Goal: Task Accomplishment & Management: Manage account settings

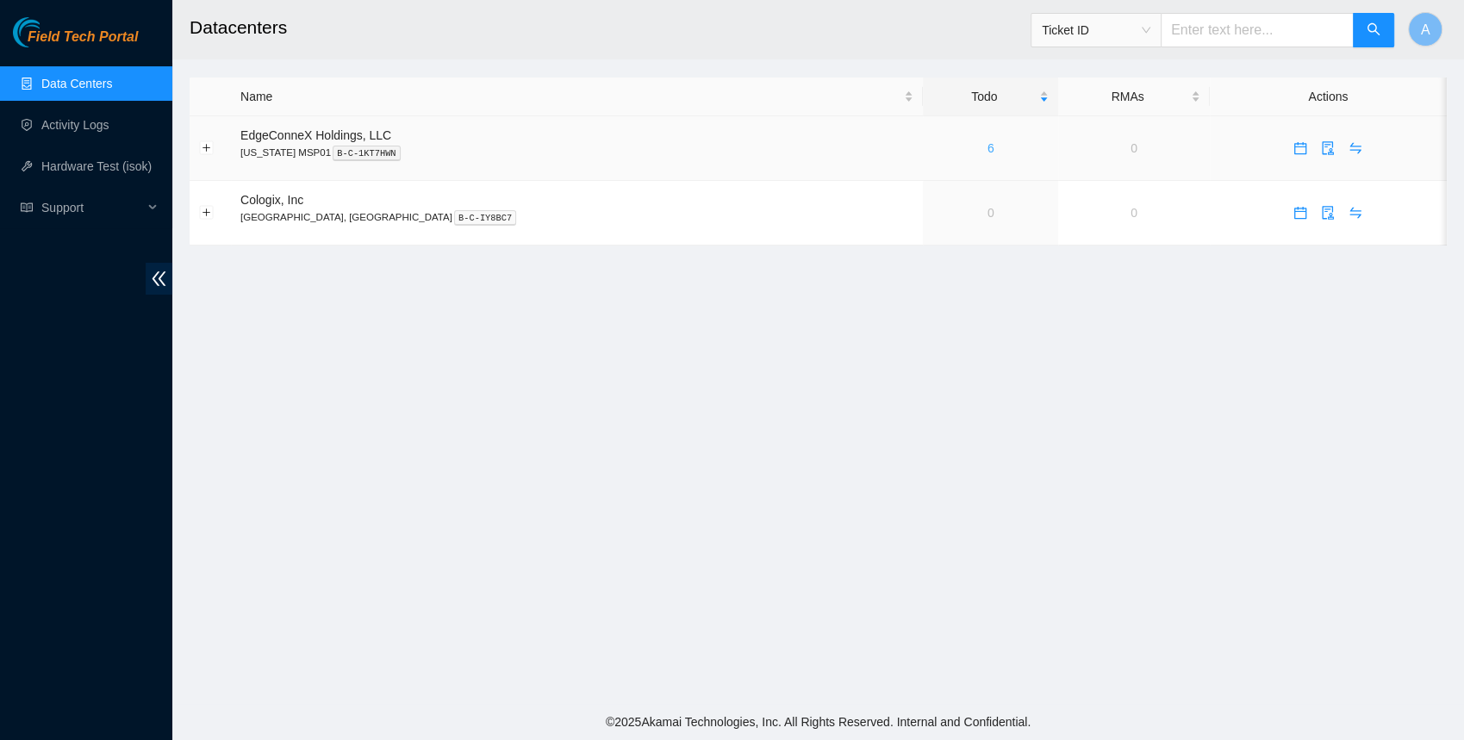
click at [987, 146] on link "6" at bounding box center [990, 148] width 7 height 14
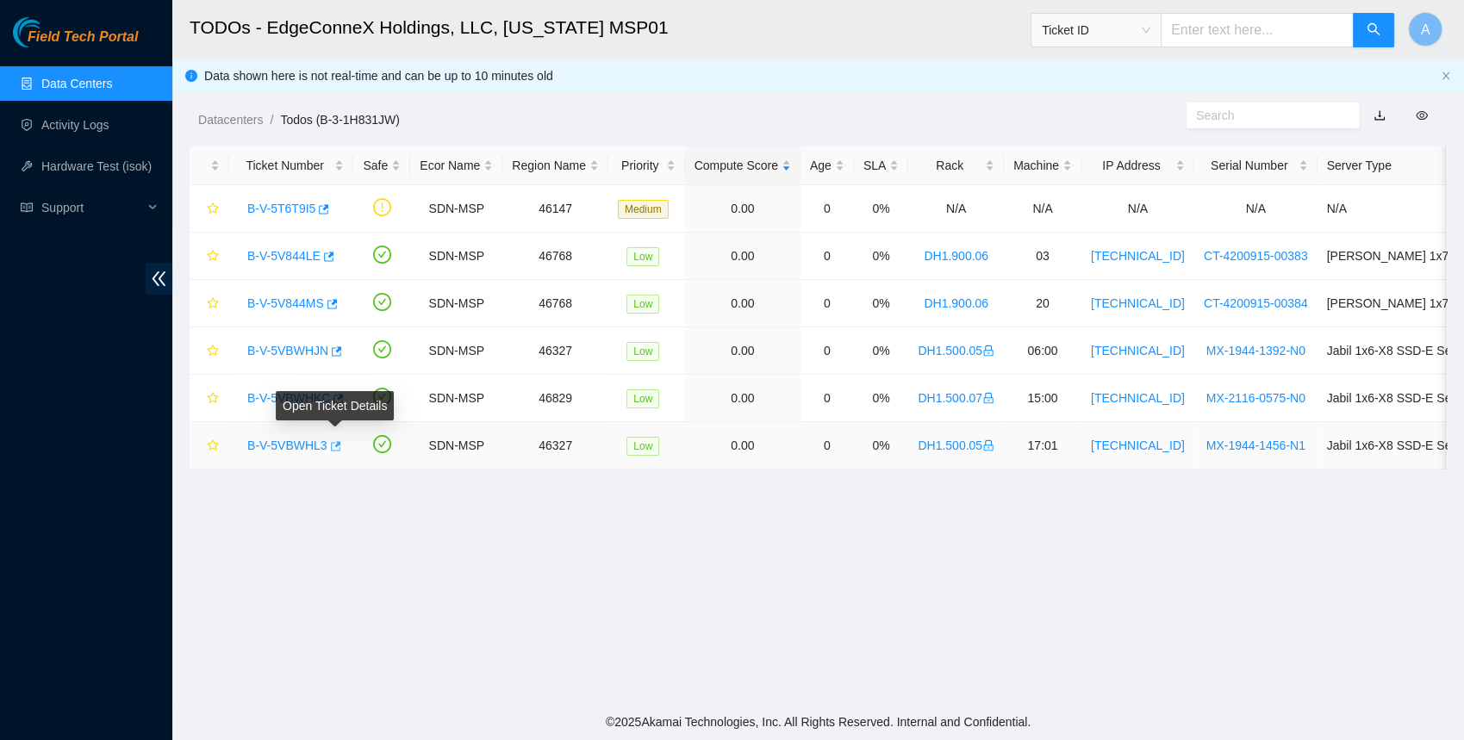
click at [337, 443] on icon "button" at bounding box center [336, 445] width 10 height 9
click at [342, 394] on icon "button" at bounding box center [339, 398] width 10 height 9
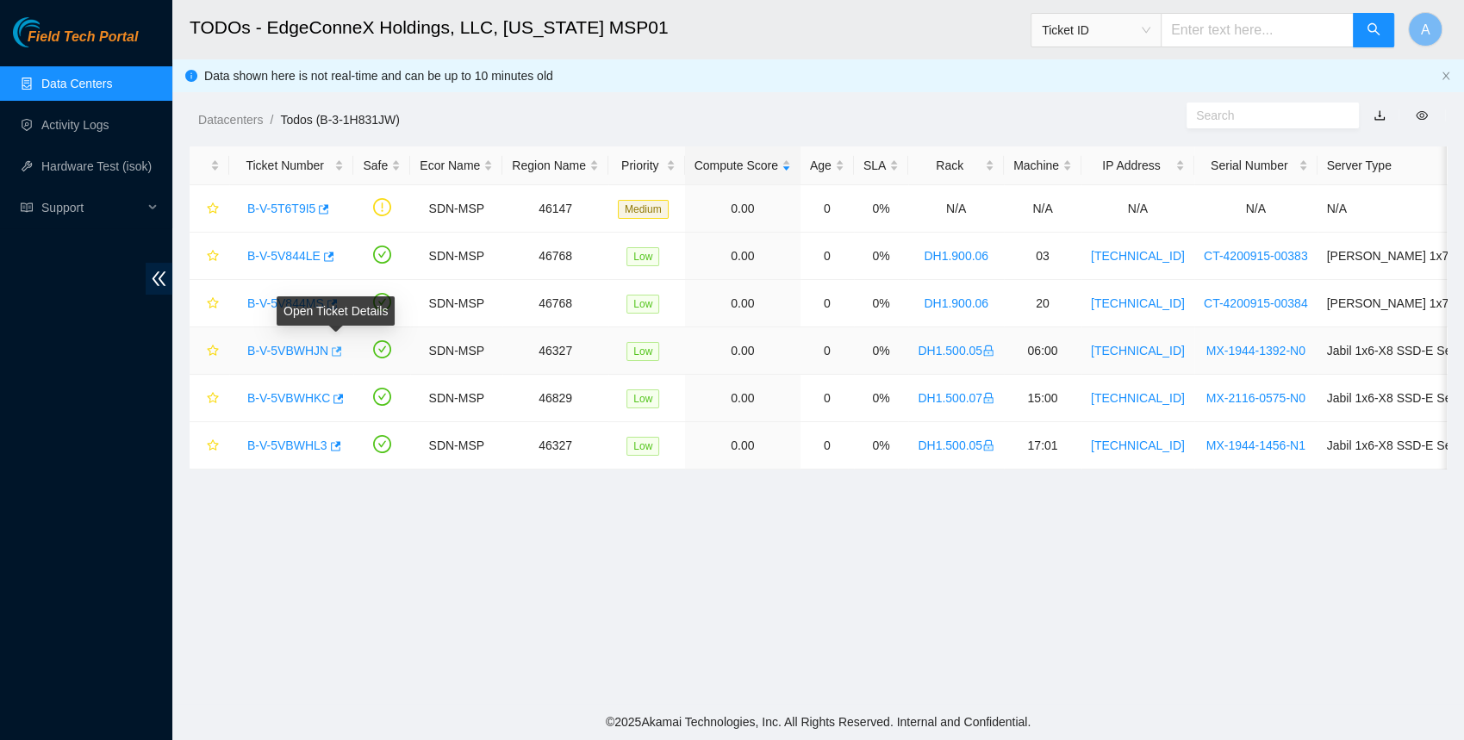
click at [337, 347] on icon "button" at bounding box center [335, 352] width 12 height 12
click at [336, 303] on icon "button" at bounding box center [332, 303] width 10 height 9
click at [334, 252] on button "button" at bounding box center [328, 257] width 14 height 28
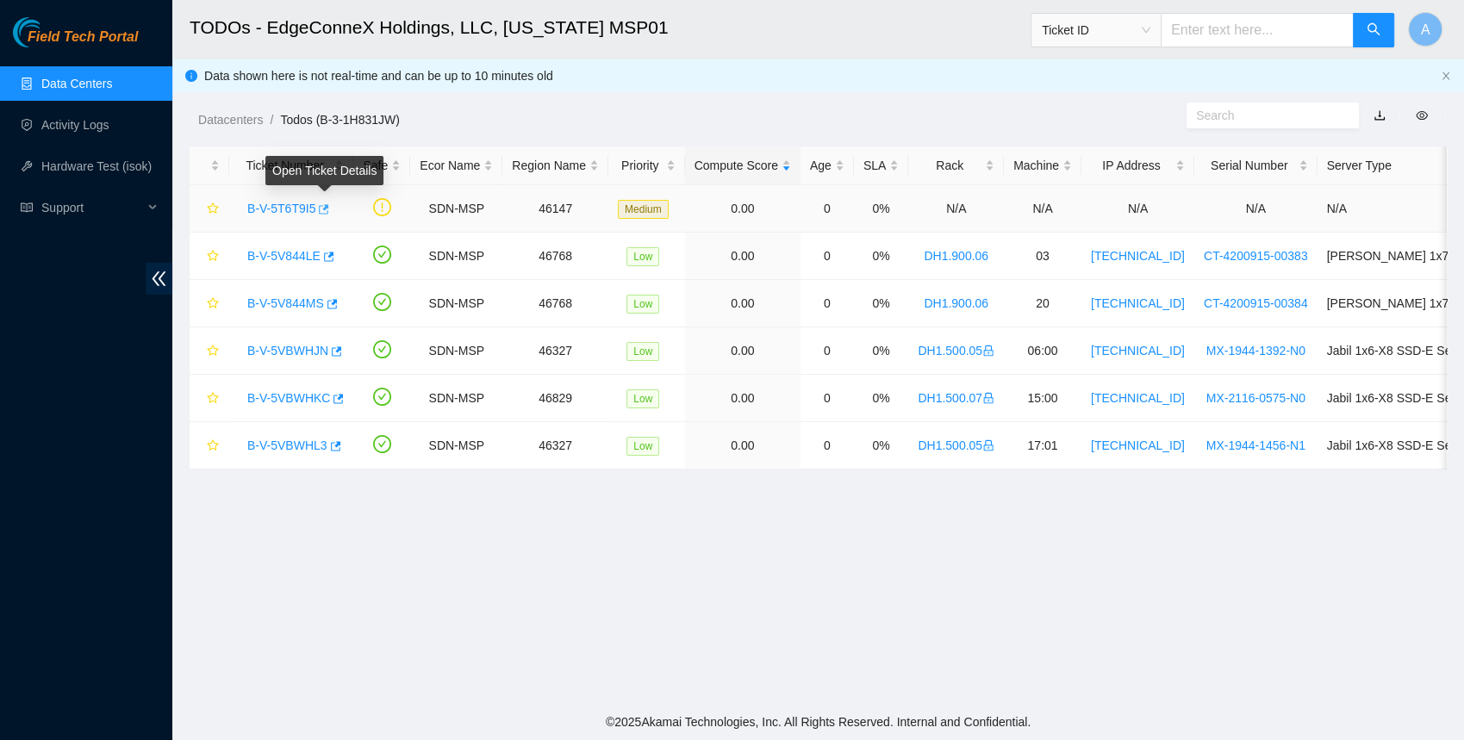
click at [328, 203] on icon "button" at bounding box center [322, 209] width 12 height 12
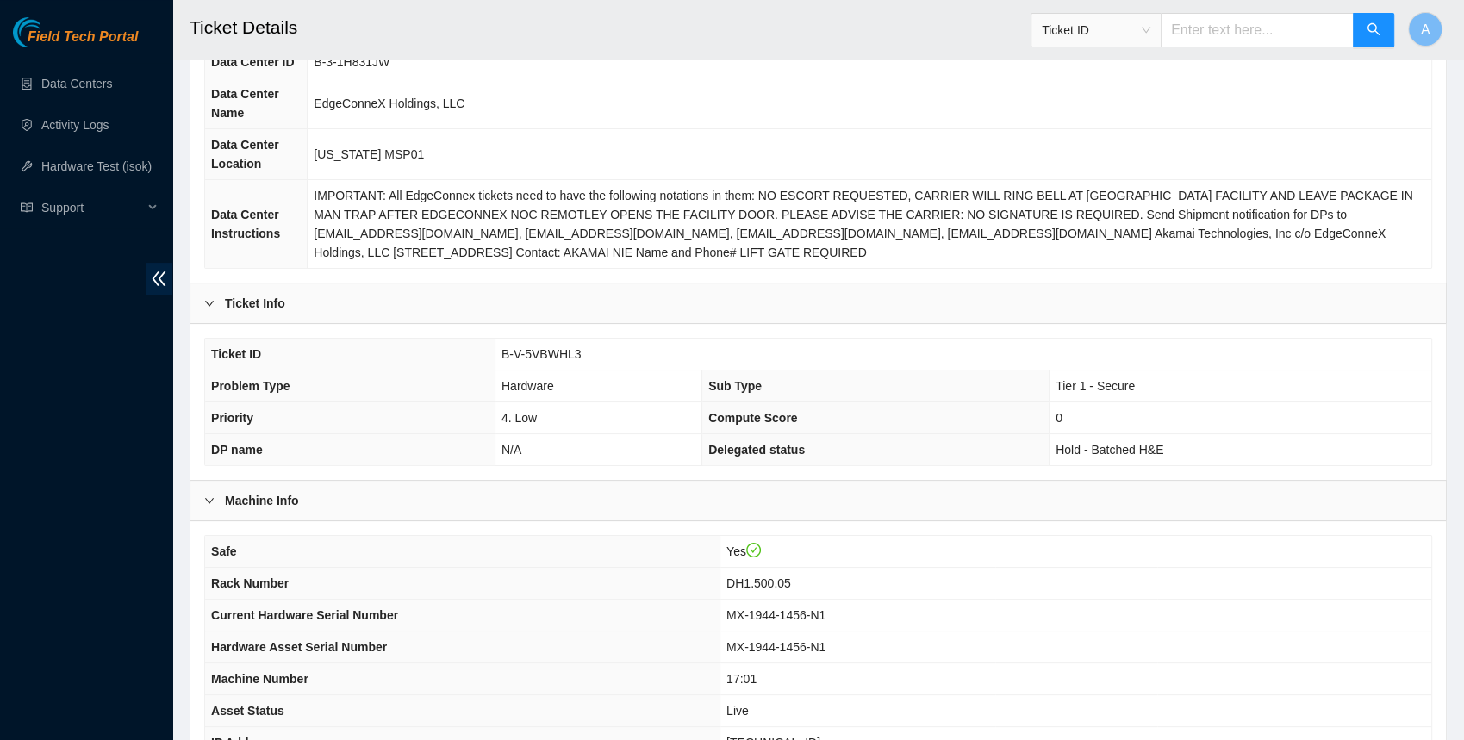
scroll to position [419, 0]
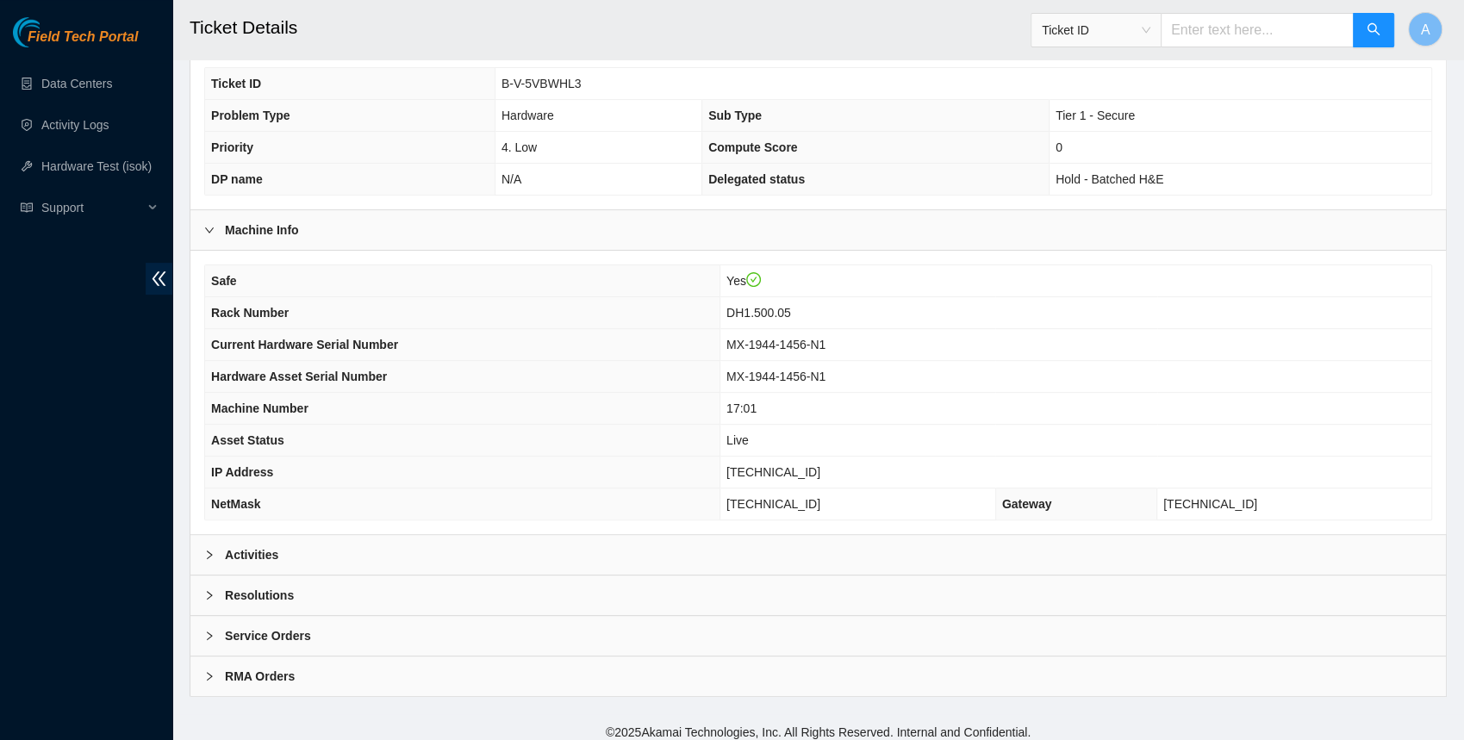
click at [439, 547] on div "Activities" at bounding box center [817, 555] width 1255 height 40
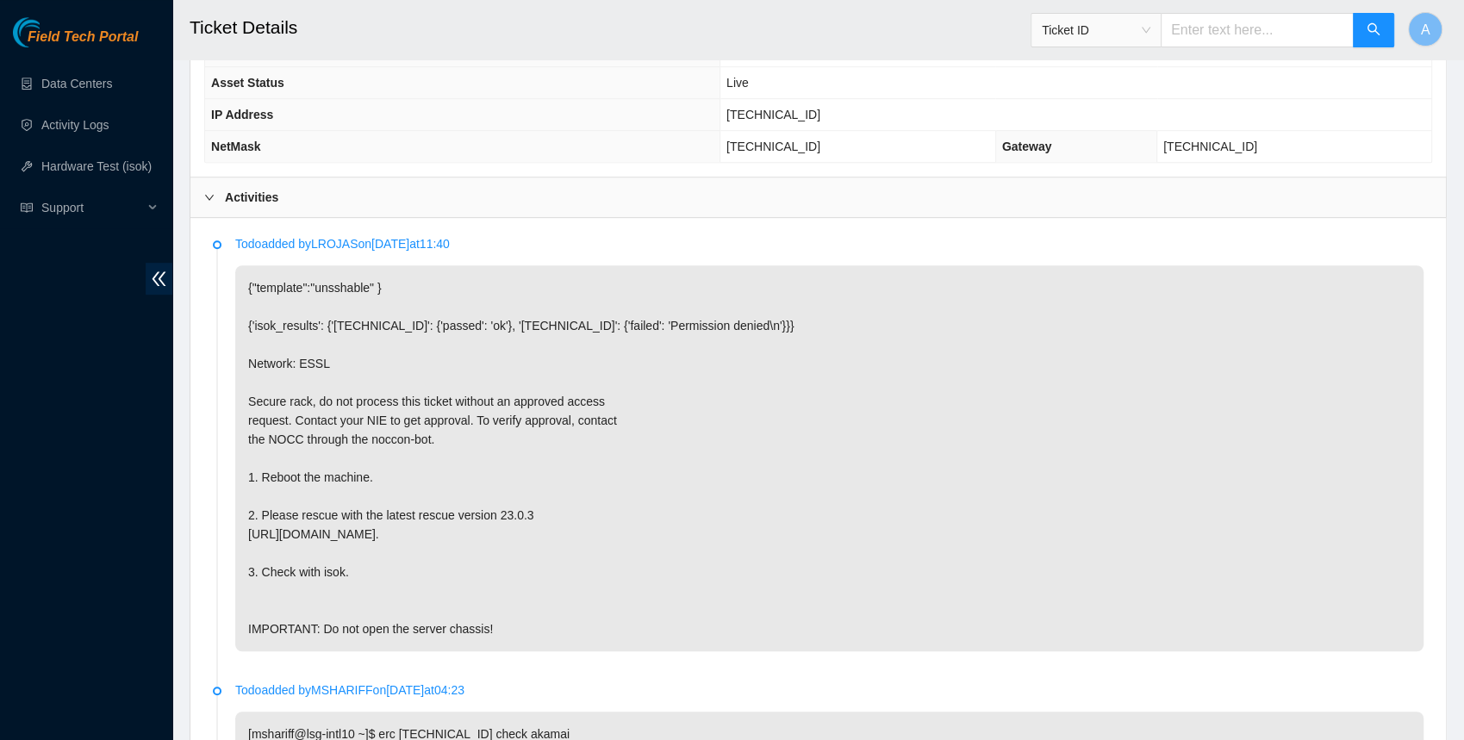
scroll to position [768, 0]
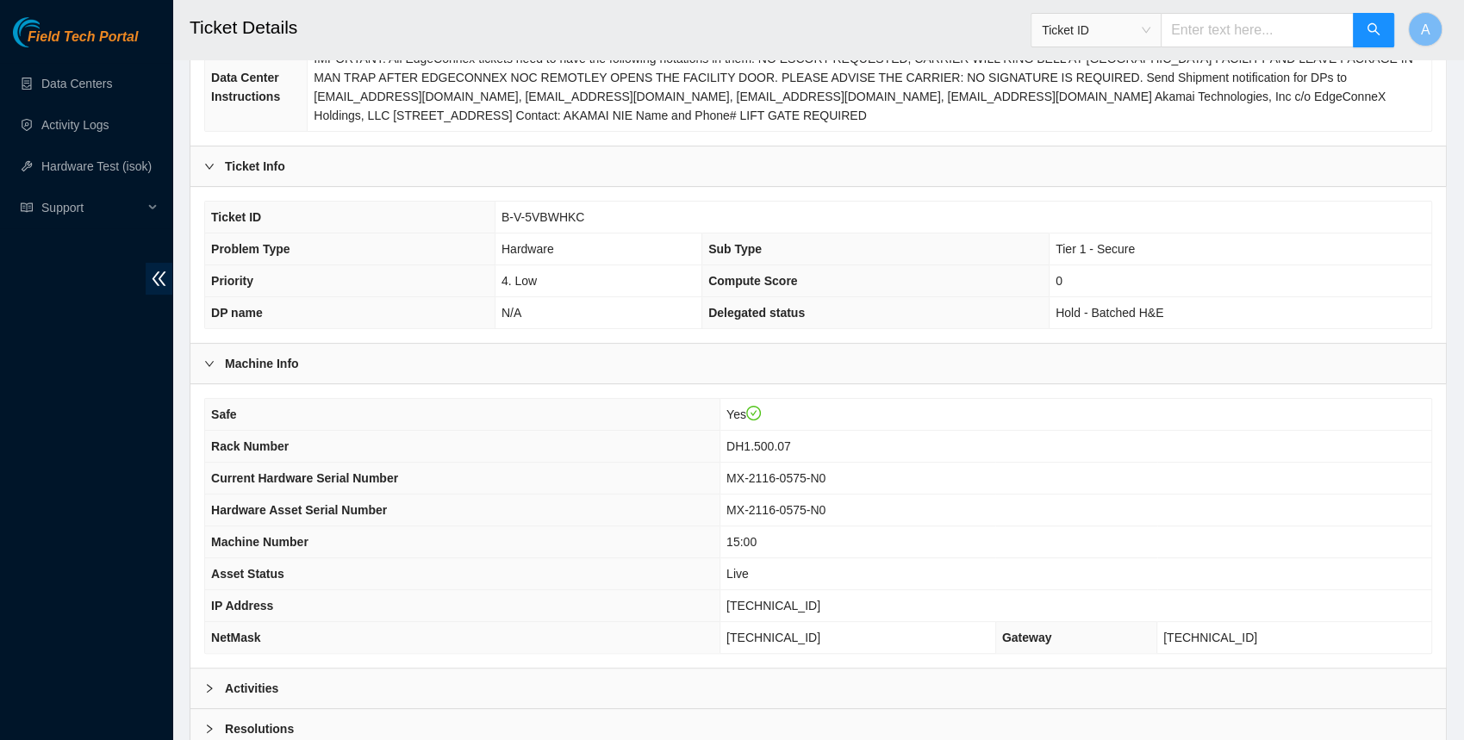
scroll to position [419, 0]
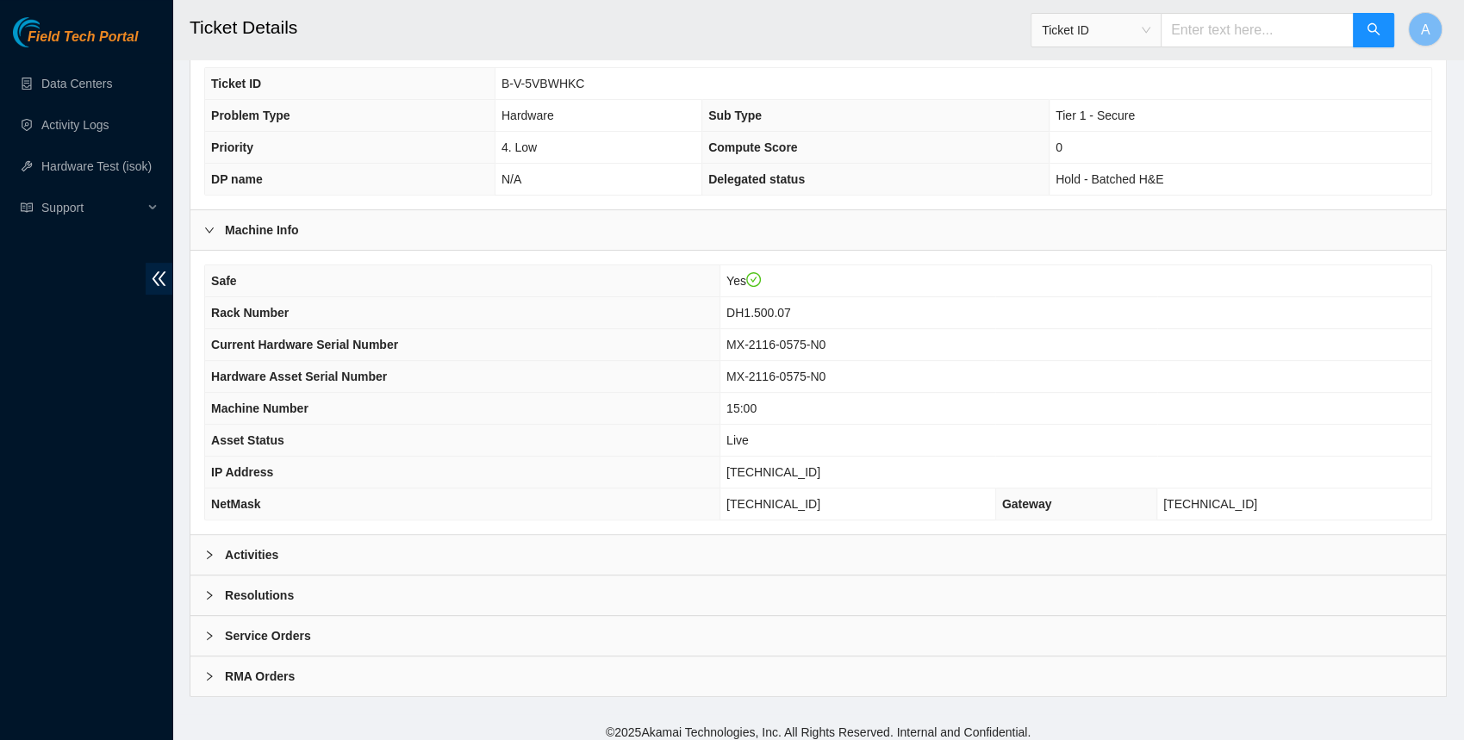
click at [309, 550] on div "Activities" at bounding box center [817, 555] width 1255 height 40
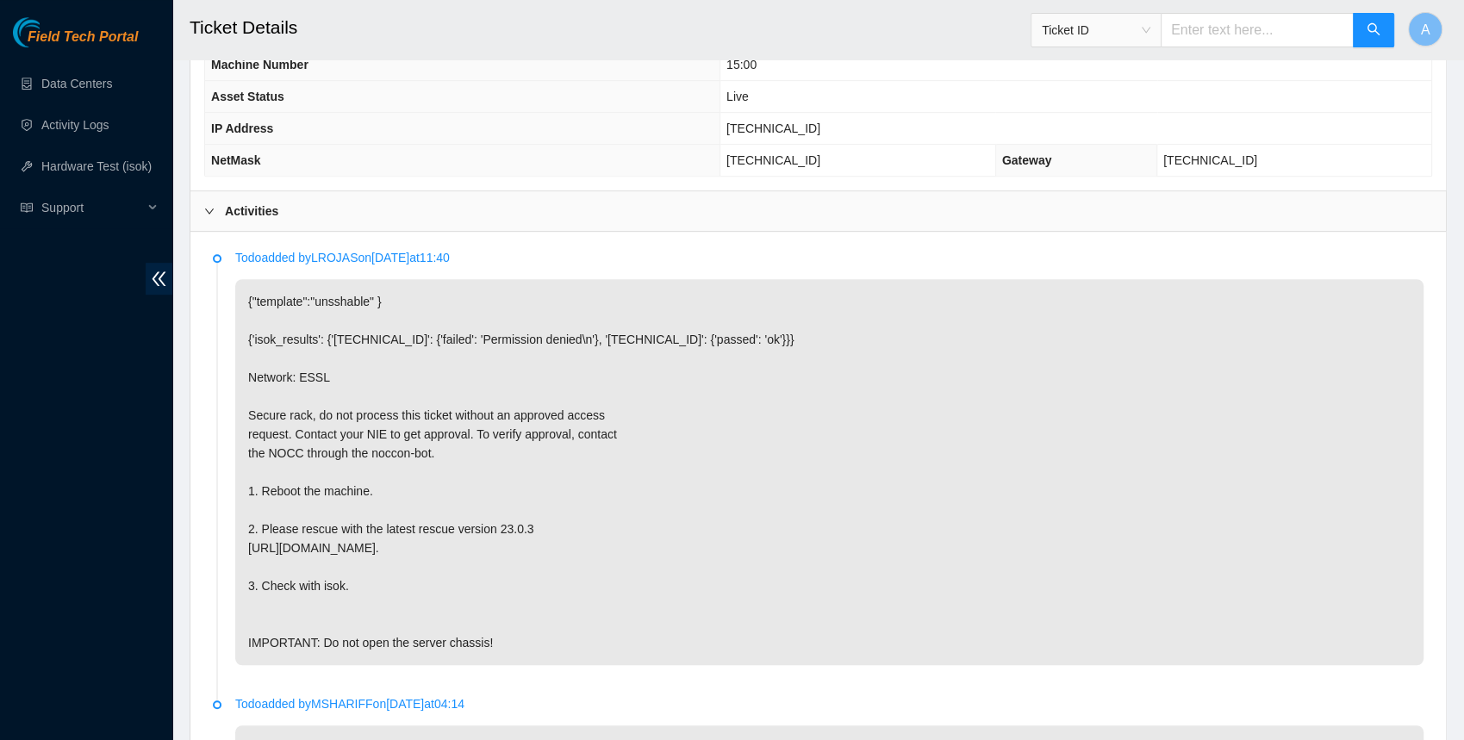
scroll to position [767, 0]
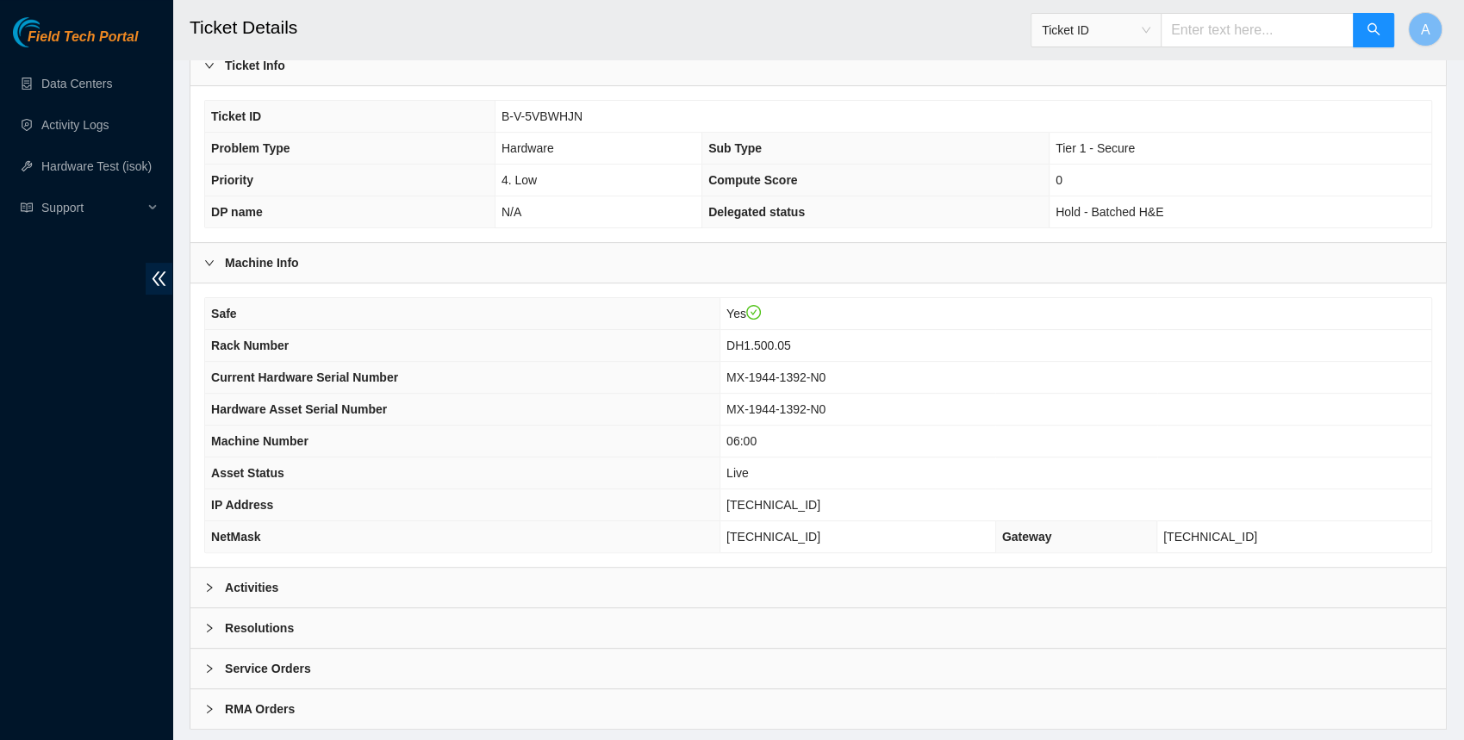
scroll to position [419, 0]
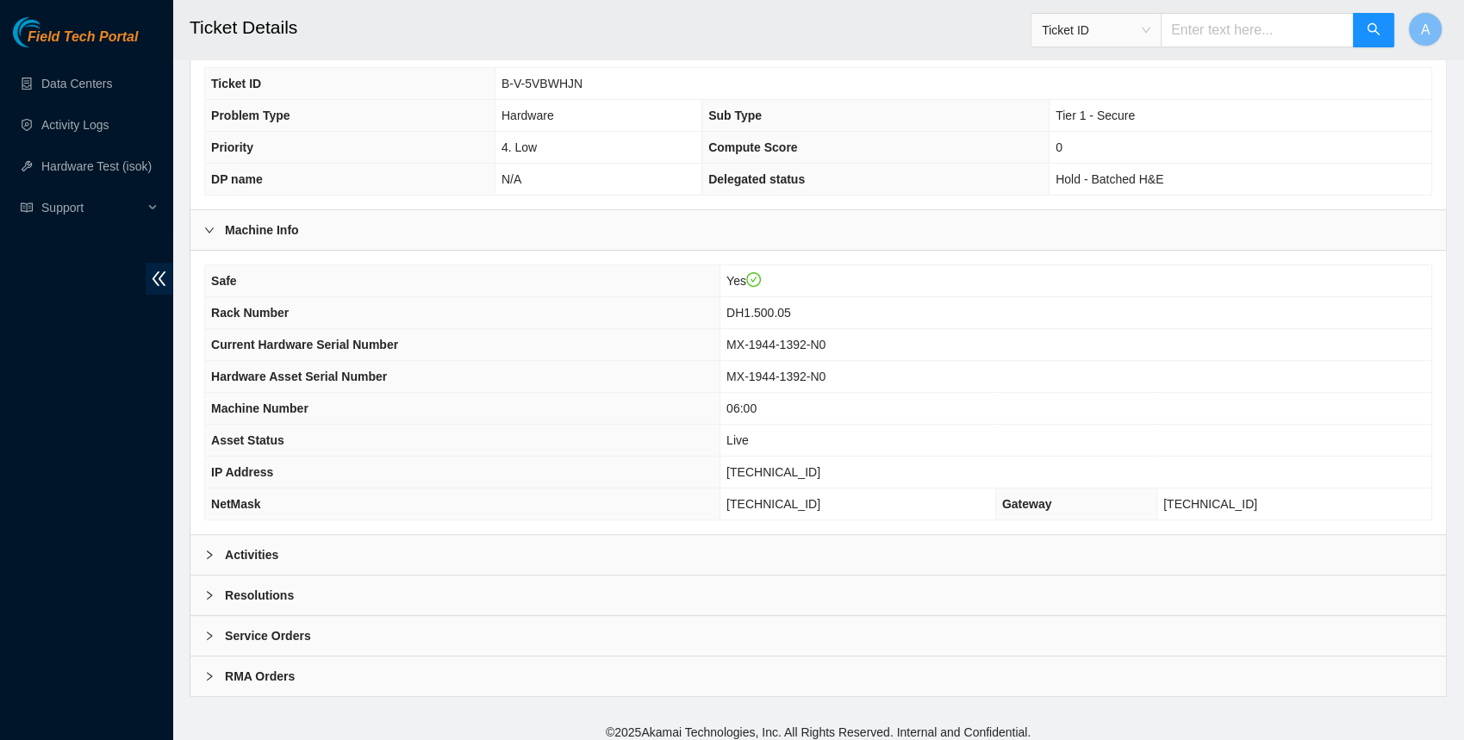
click at [329, 551] on div "Activities" at bounding box center [817, 555] width 1255 height 40
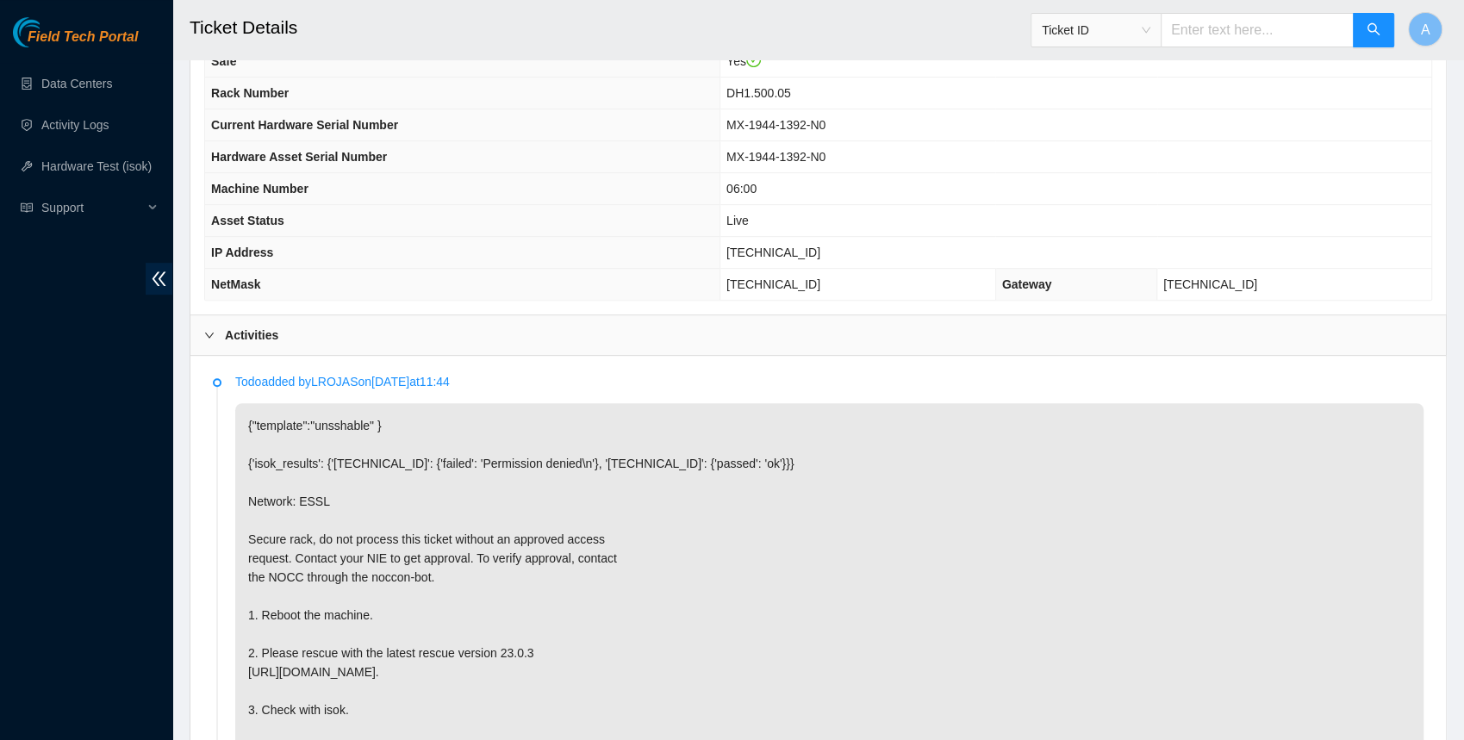
scroll to position [634, 0]
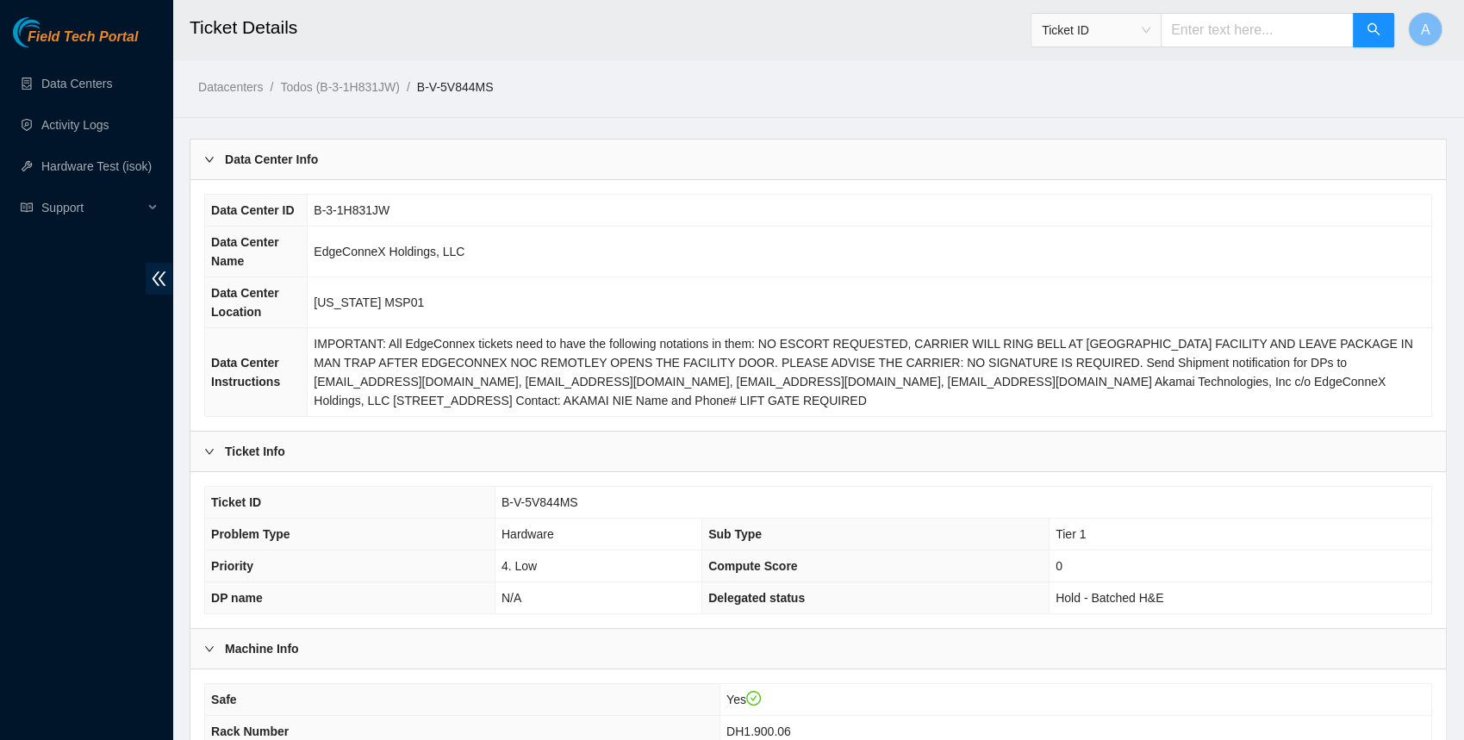
scroll to position [419, 0]
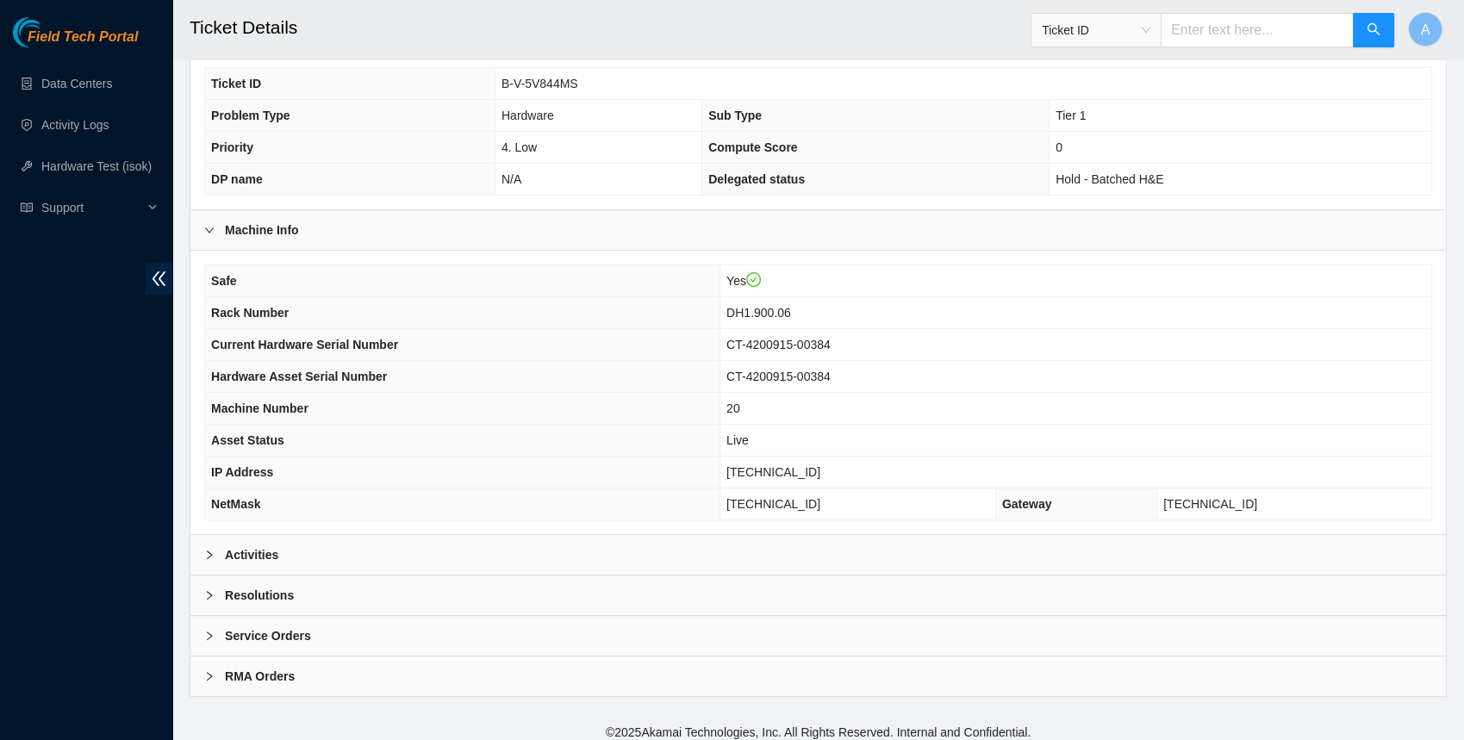
click at [363, 537] on div "Activities" at bounding box center [817, 555] width 1255 height 40
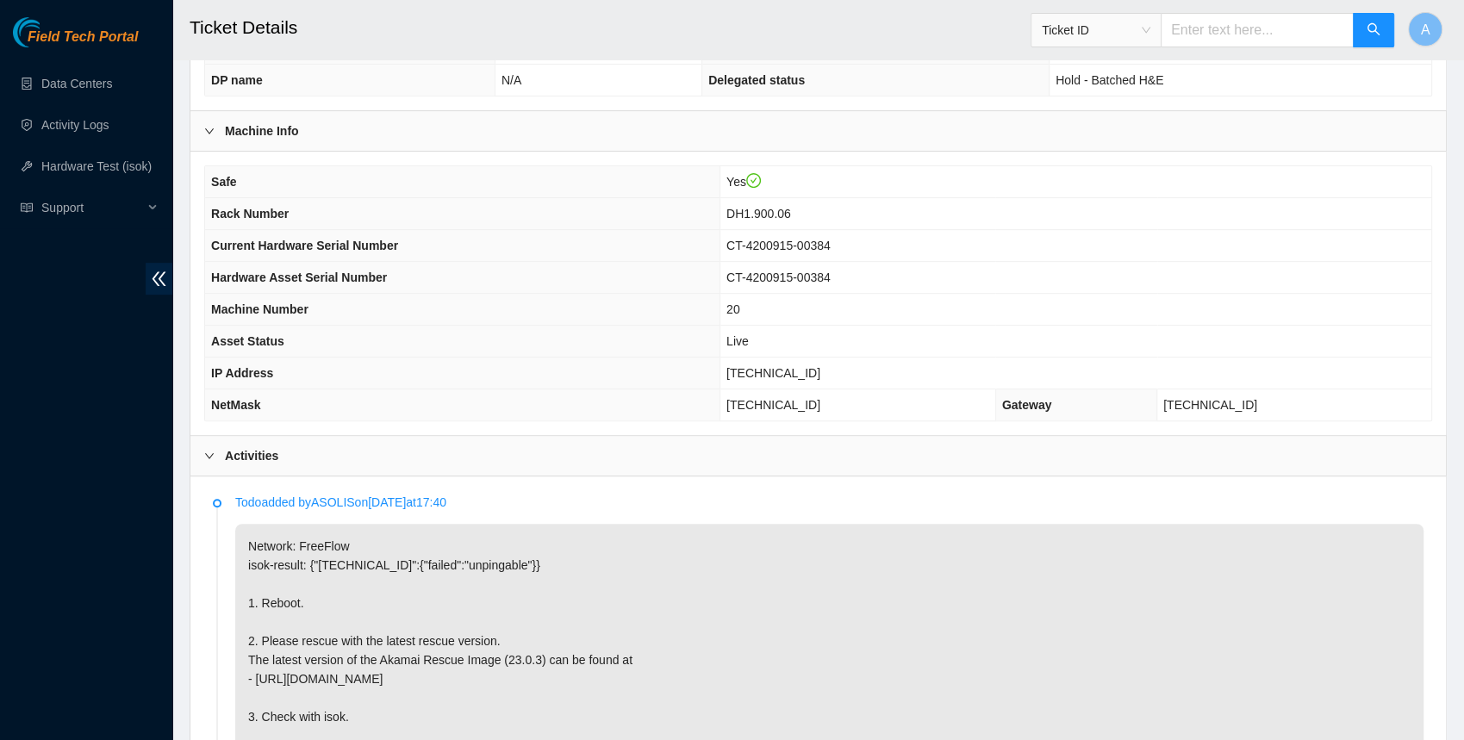
scroll to position [511, 0]
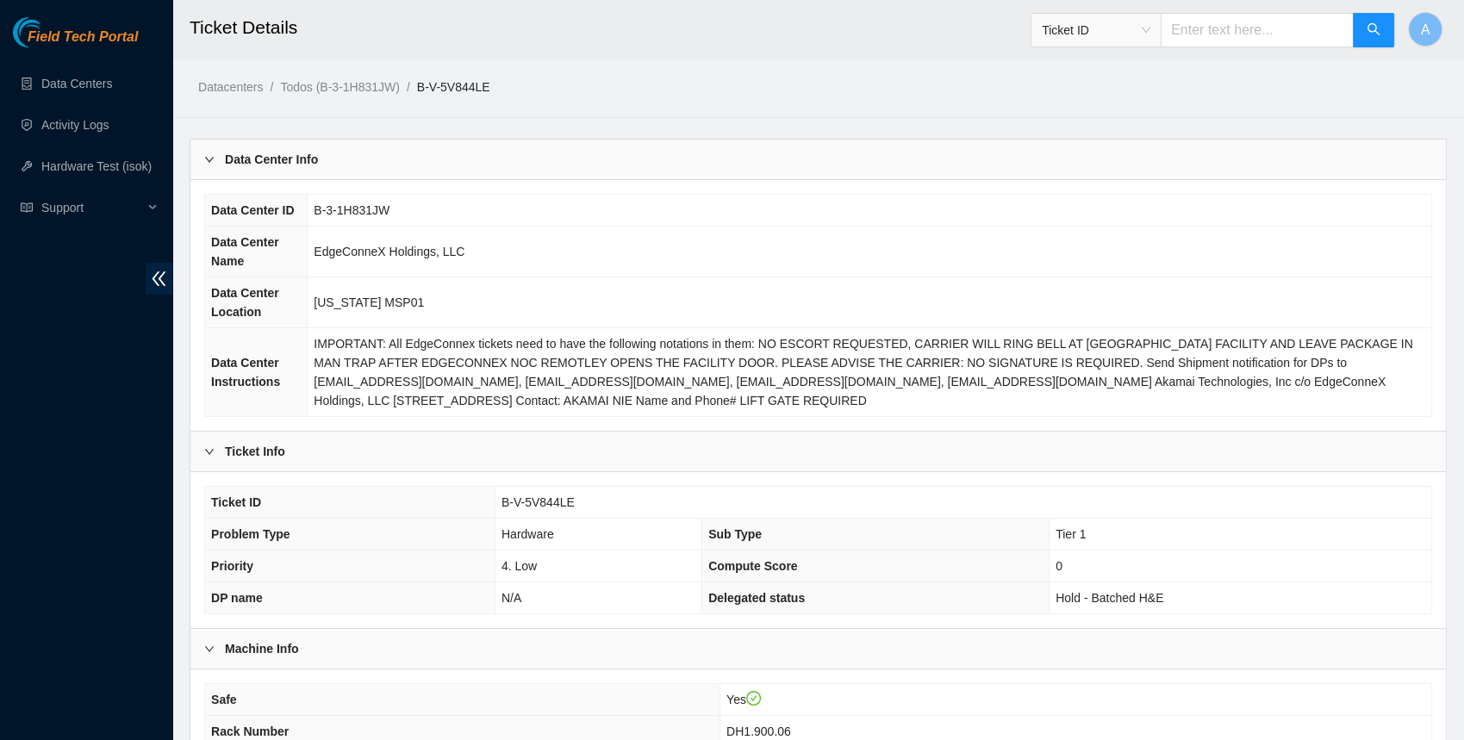
scroll to position [419, 0]
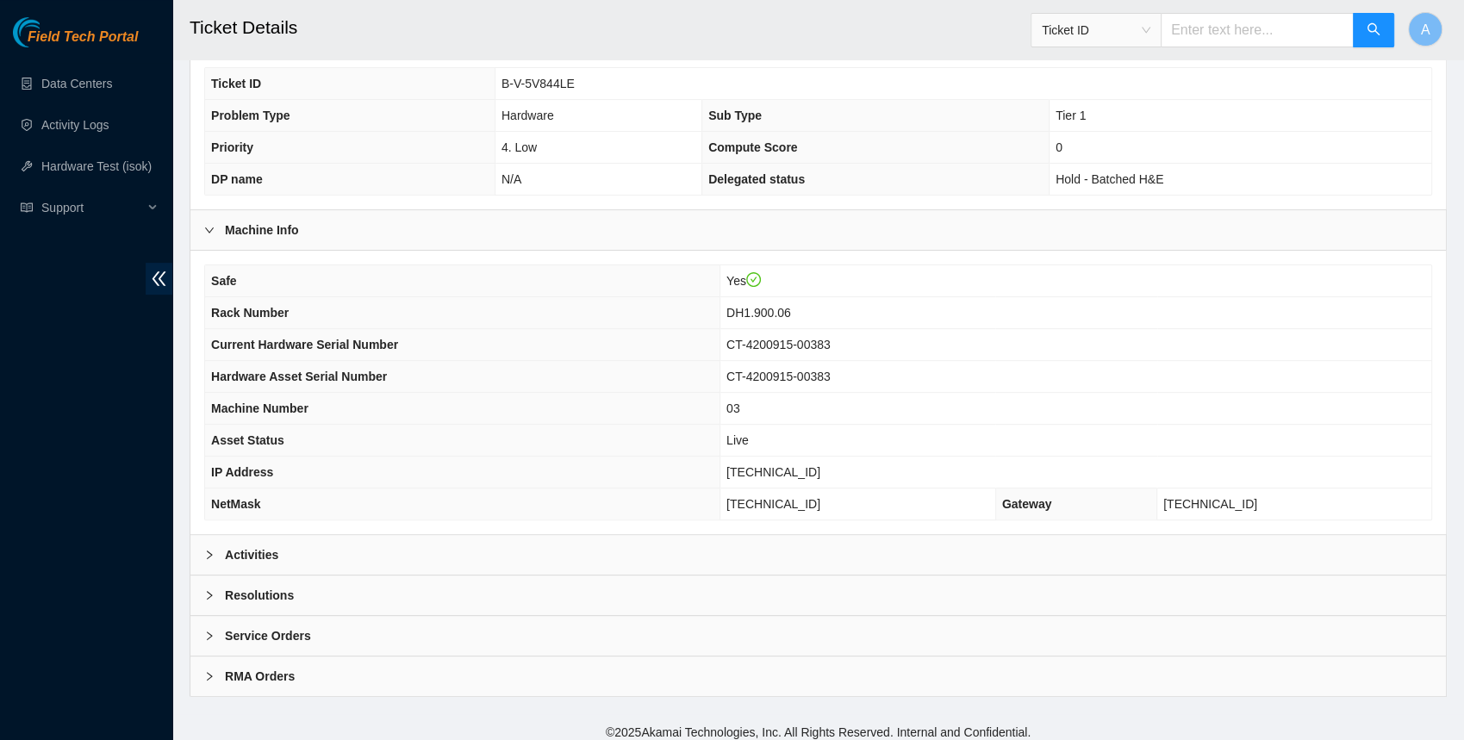
click at [374, 536] on div "Activities" at bounding box center [817, 555] width 1255 height 40
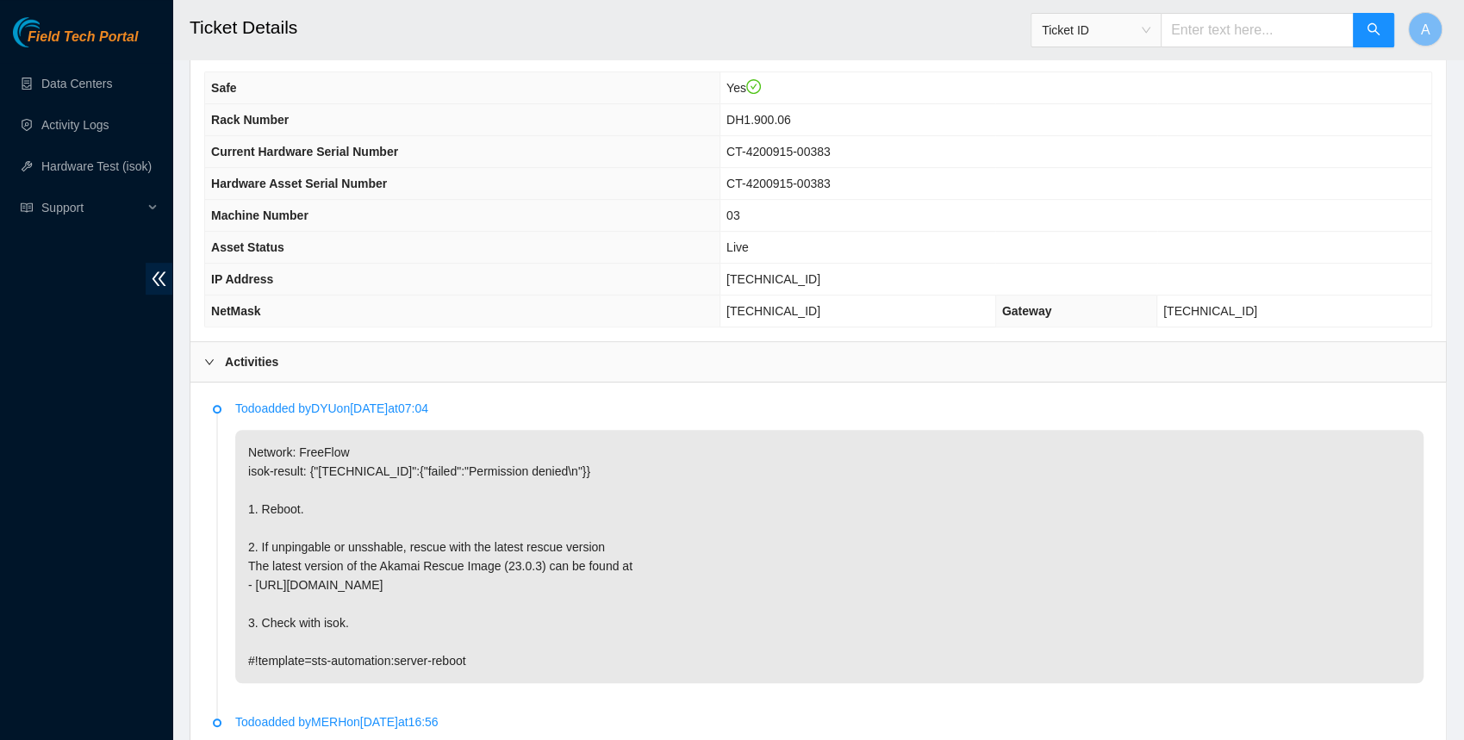
scroll to position [537, 0]
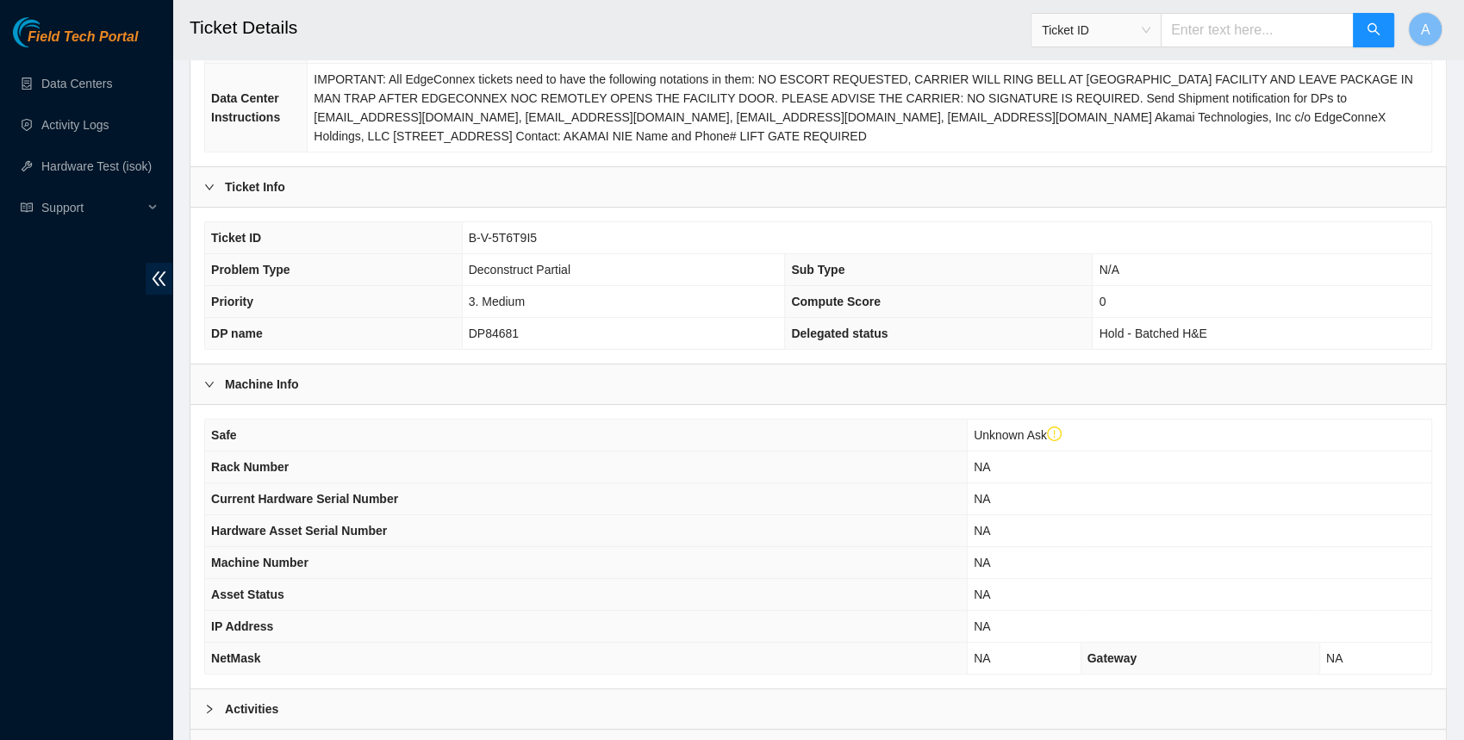
scroll to position [452, 0]
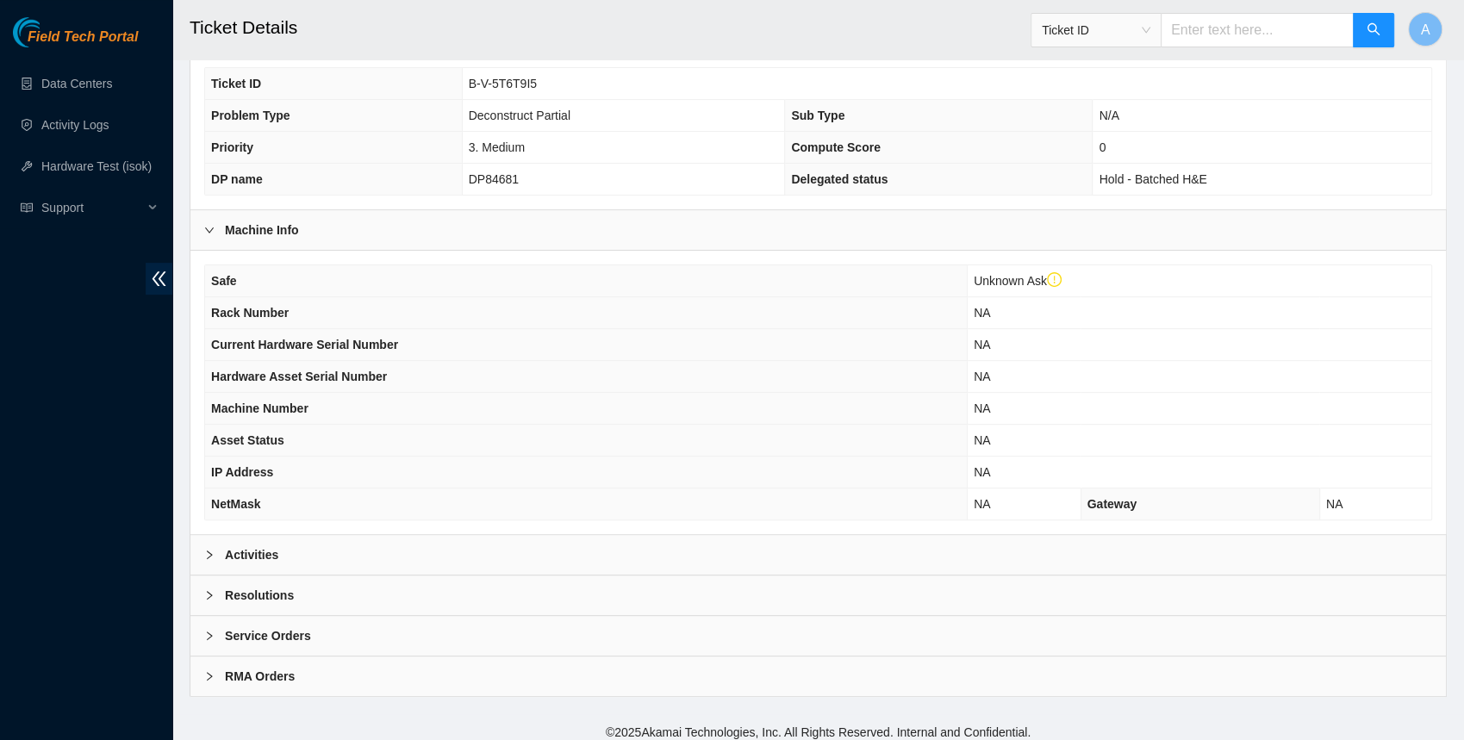
click at [364, 549] on div "Activities" at bounding box center [817, 555] width 1255 height 40
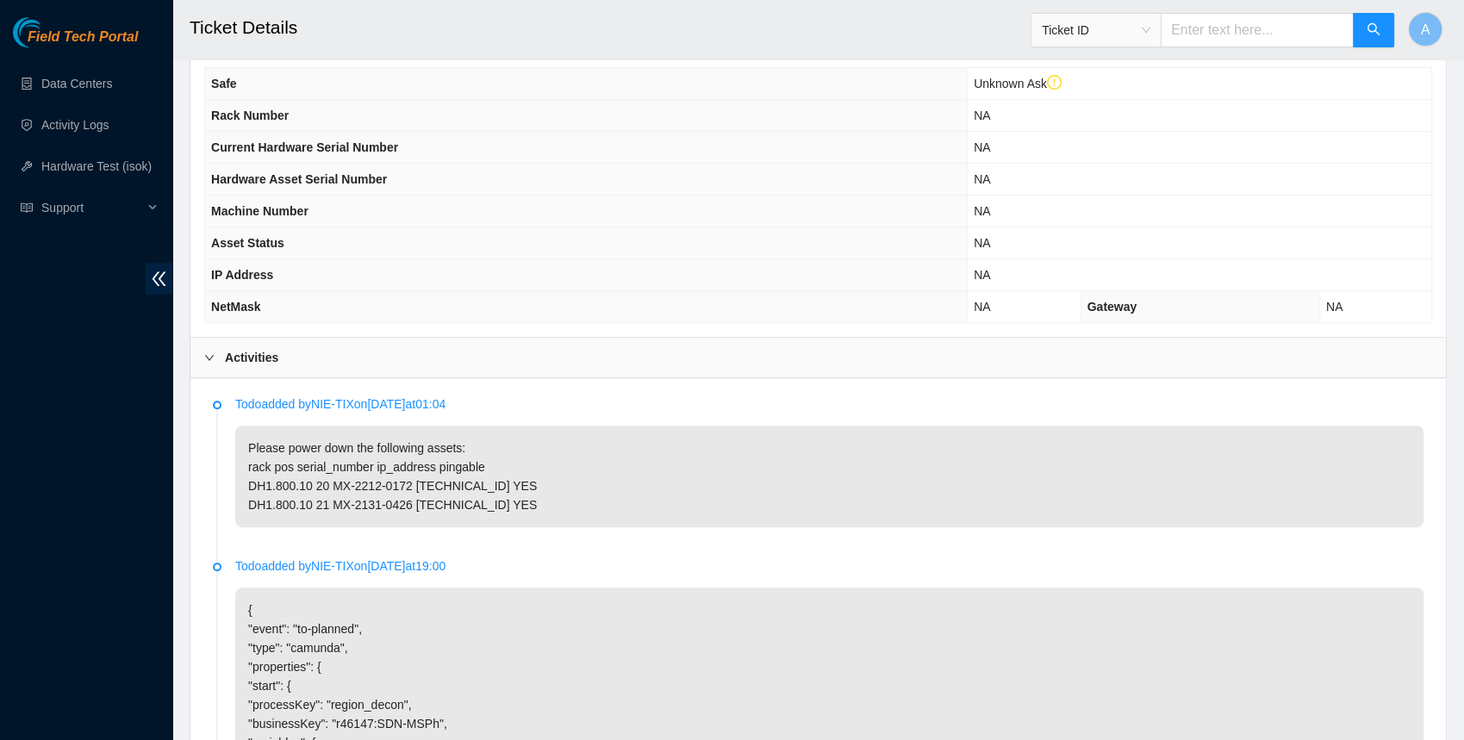
scroll to position [651, 0]
